Goal: Information Seeking & Learning: Learn about a topic

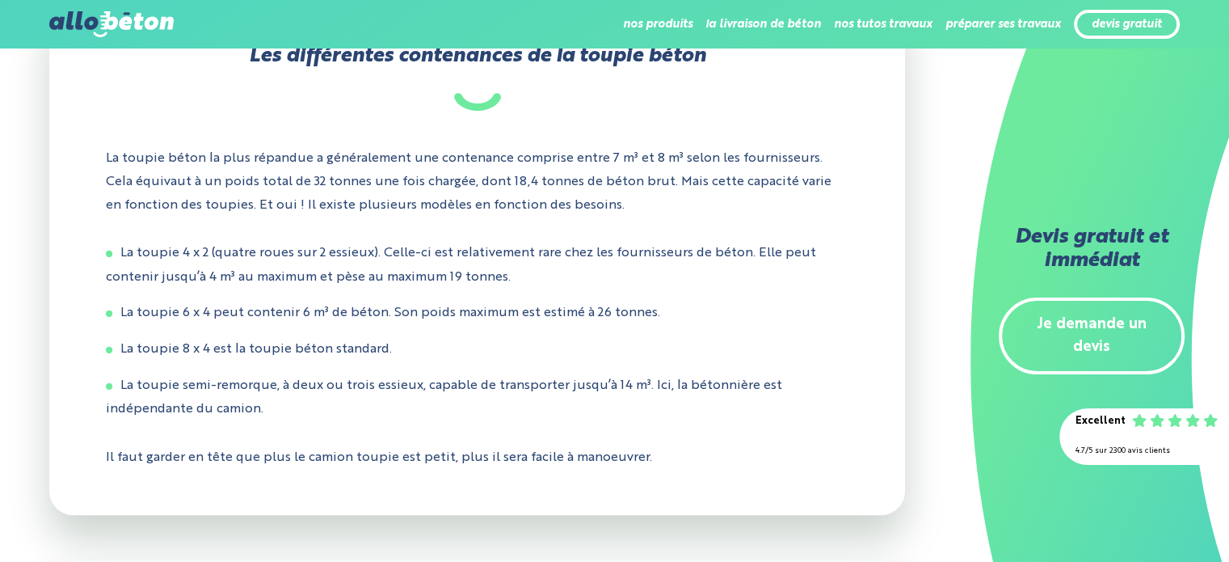
scroll to position [485, 0]
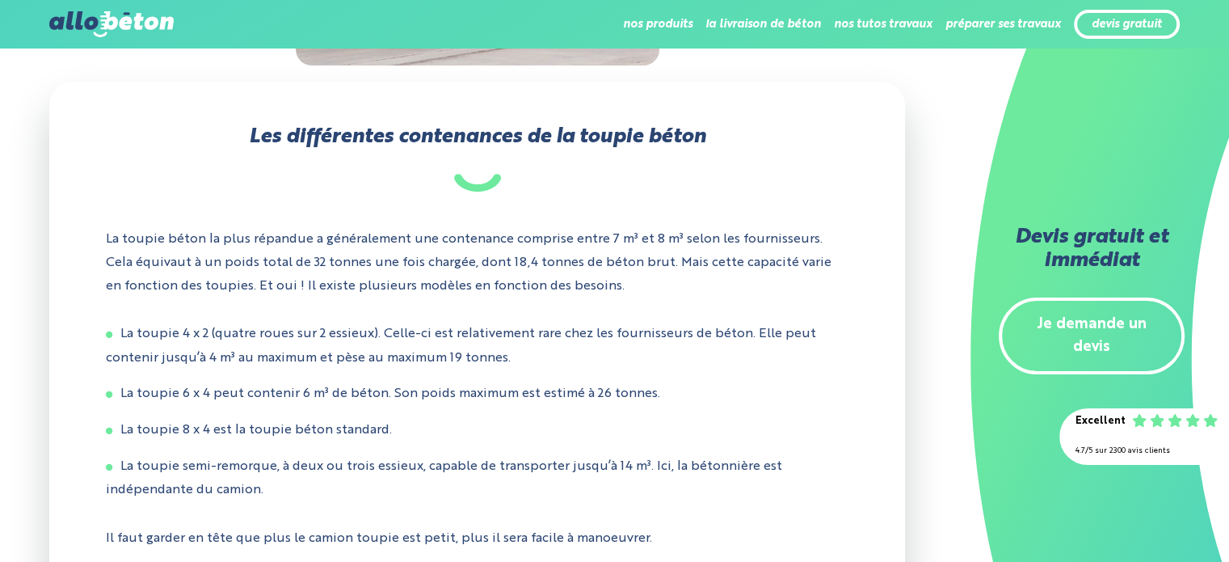
click at [242, 112] on div "Les différentes contenances de la toupie béton La toupie béton la plus répandue…" at bounding box center [477, 339] width 856 height 514
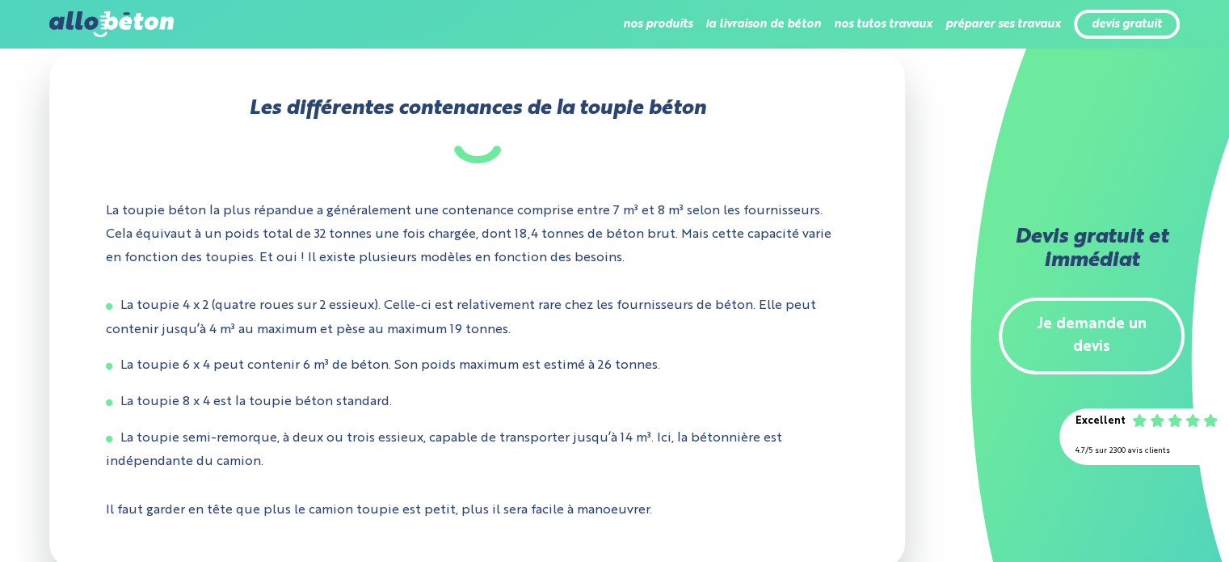
scroll to position [485, 0]
